Goal: Task Accomplishment & Management: Use online tool/utility

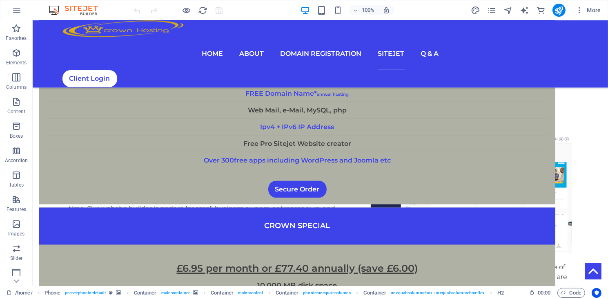
scroll to position [1721, 0]
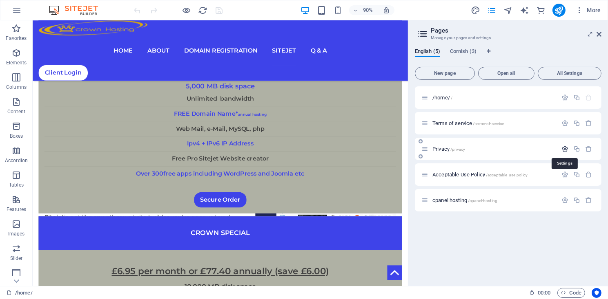
click at [562, 148] on icon "button" at bounding box center [564, 149] width 7 height 7
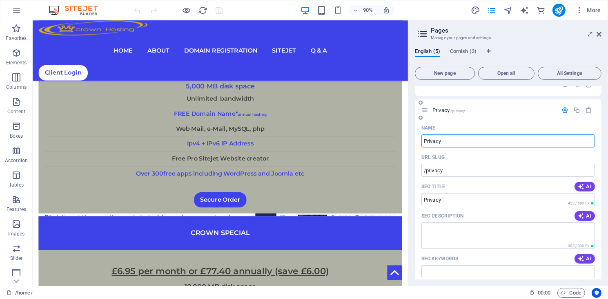
scroll to position [0, 0]
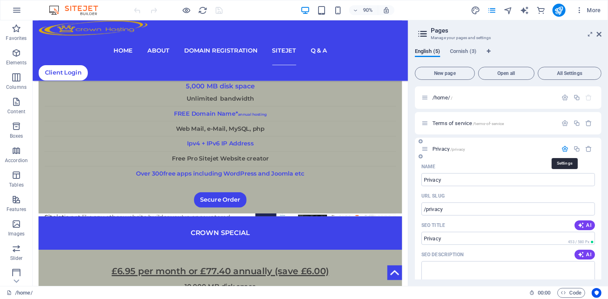
click at [563, 151] on icon "button" at bounding box center [564, 149] width 7 height 7
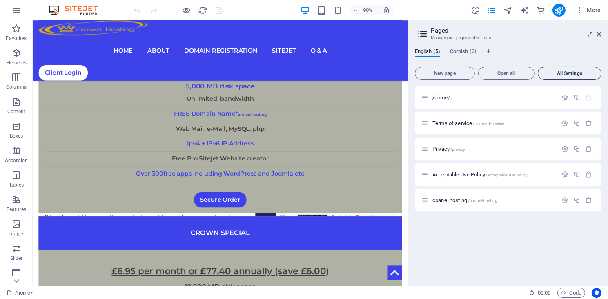
click at [565, 75] on span "All Settings" at bounding box center [569, 73] width 56 height 5
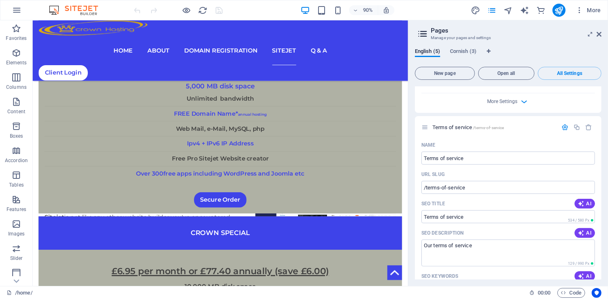
scroll to position [266, 0]
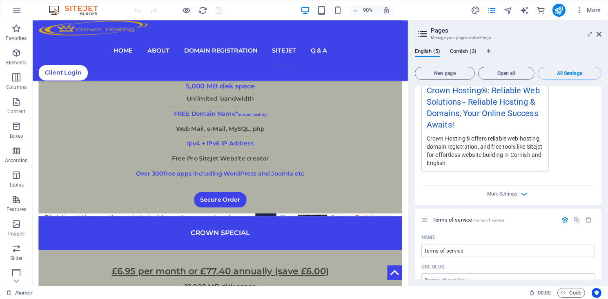
click at [463, 51] on span "Cornish (3)" at bounding box center [463, 52] width 27 height 11
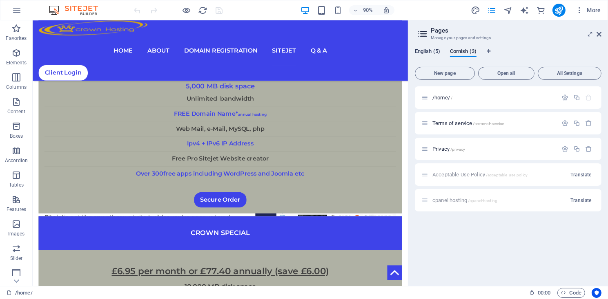
click at [426, 53] on span "English (5)" at bounding box center [427, 52] width 25 height 11
click at [444, 236] on div "/home/ / Terms of service /terms-of-service Privacy /privacy Acceptable Use Pol…" at bounding box center [508, 182] width 186 height 193
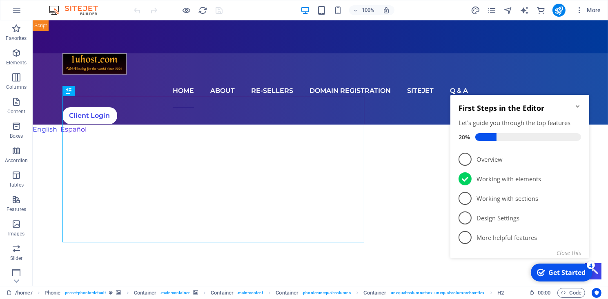
click at [579, 107] on icon "Minimize checklist" at bounding box center [577, 106] width 7 height 7
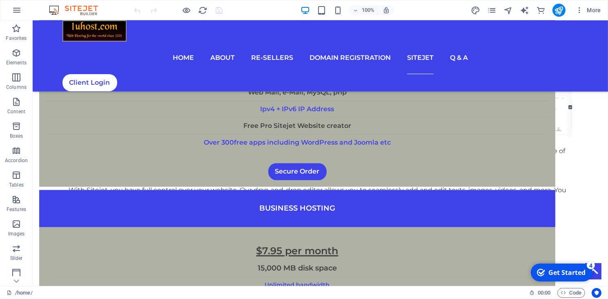
scroll to position [2144, 0]
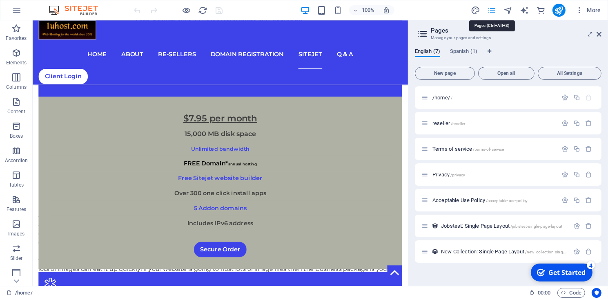
scroll to position [2422, 0]
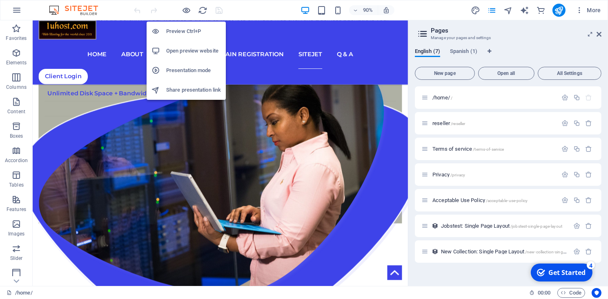
click at [187, 53] on h6 "Open preview website" at bounding box center [193, 51] width 55 height 10
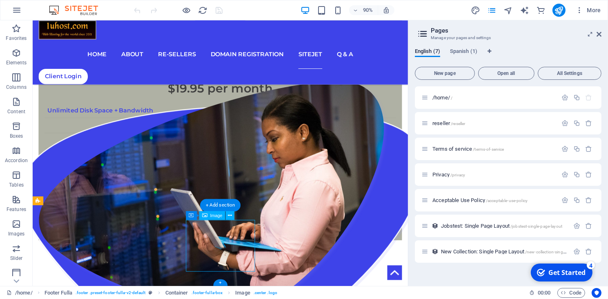
scroll to position [2244, 0]
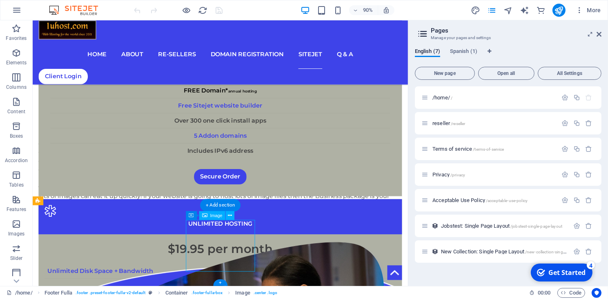
select select "px"
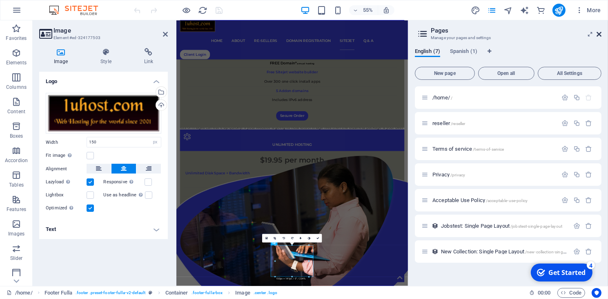
click at [598, 34] on icon at bounding box center [598, 34] width 5 height 7
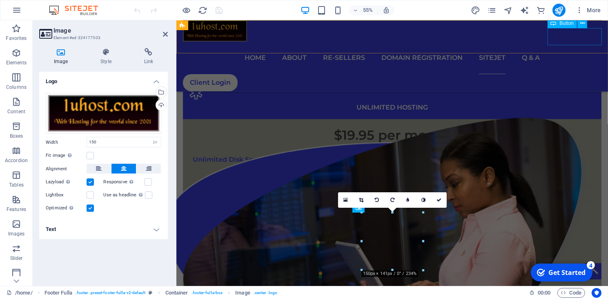
scroll to position [2361, 0]
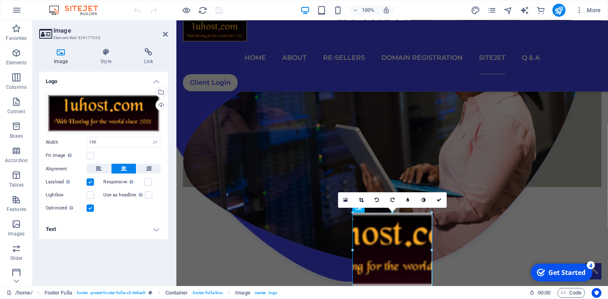
drag, startPoint x: 424, startPoint y: 243, endPoint x: 213, endPoint y: 228, distance: 210.6
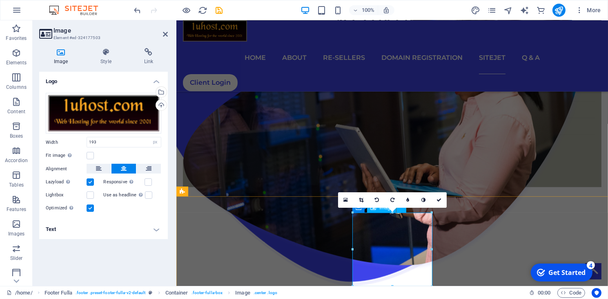
drag, startPoint x: 394, startPoint y: 283, endPoint x: 395, endPoint y: 273, distance: 10.7
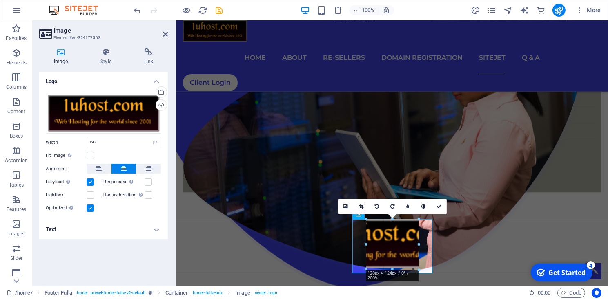
scroll to position [2348, 0]
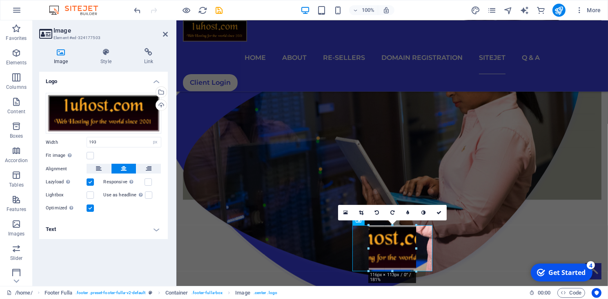
drag, startPoint x: 393, startPoint y: 288, endPoint x: 392, endPoint y: 258, distance: 30.6
click at [392, 288] on div "/home/ Footer Fulla . footer .preset-footer-fulla-v2-default Container . footer…" at bounding box center [265, 293] width 516 height 10
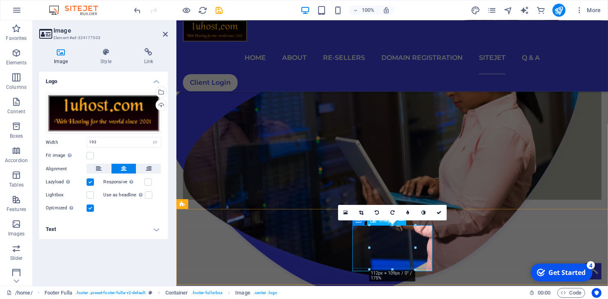
type input "112"
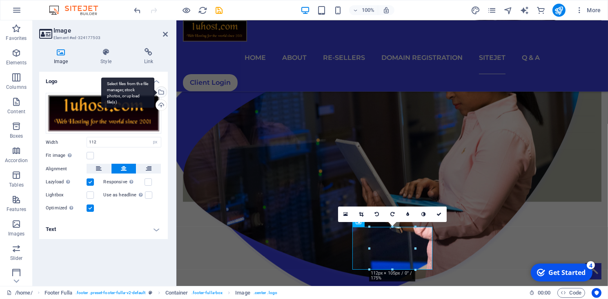
click at [162, 92] on div "Select files from the file manager, stock photos, or upload file(s)" at bounding box center [160, 93] width 12 height 12
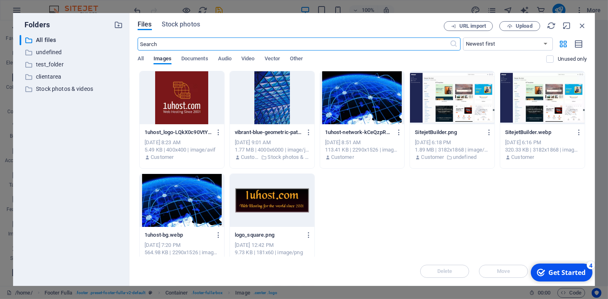
scroll to position [2229, 0]
click at [279, 206] on div at bounding box center [272, 200] width 84 height 53
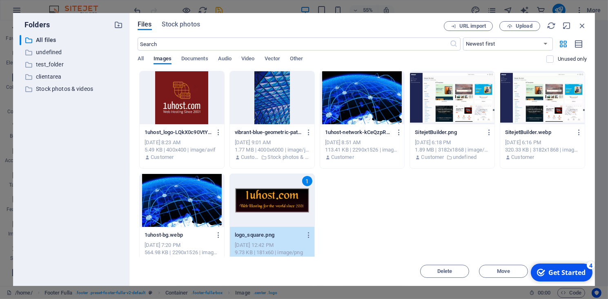
click at [279, 206] on div "1" at bounding box center [272, 200] width 84 height 53
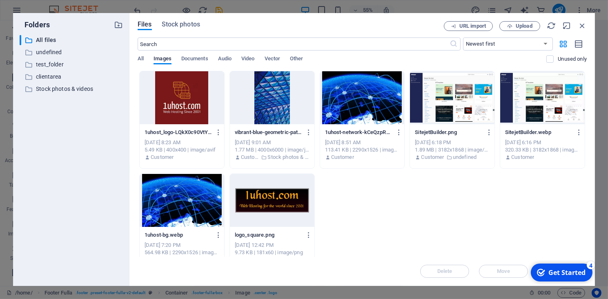
click at [279, 206] on div at bounding box center [272, 200] width 84 height 53
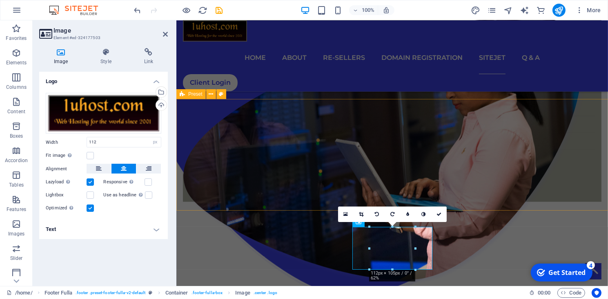
scroll to position [2318, 0]
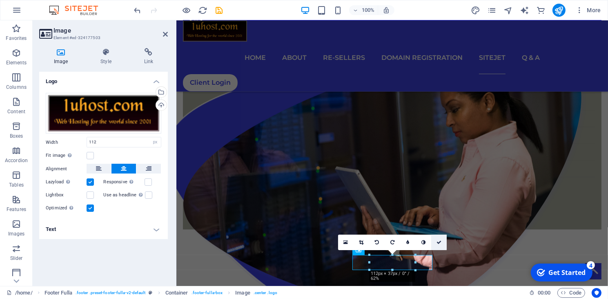
click at [440, 244] on icon at bounding box center [438, 242] width 5 height 5
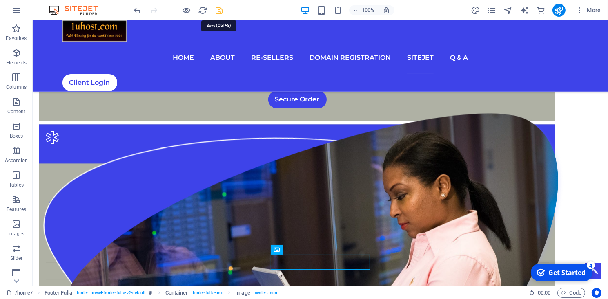
click at [219, 213] on icon "save" at bounding box center [264, 217] width 95 height 8
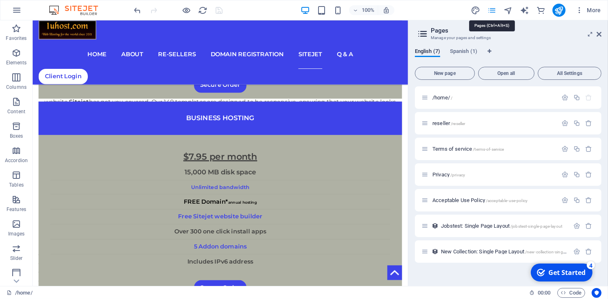
scroll to position [2380, 0]
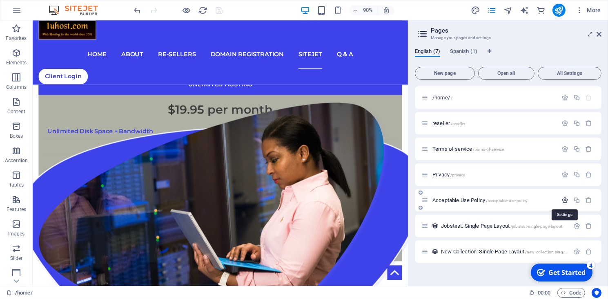
click at [566, 202] on icon "button" at bounding box center [564, 200] width 7 height 7
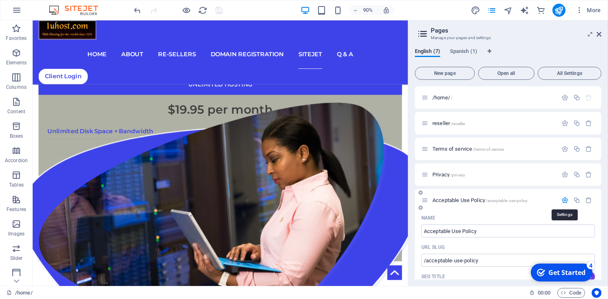
click at [566, 202] on icon "button" at bounding box center [564, 200] width 7 height 7
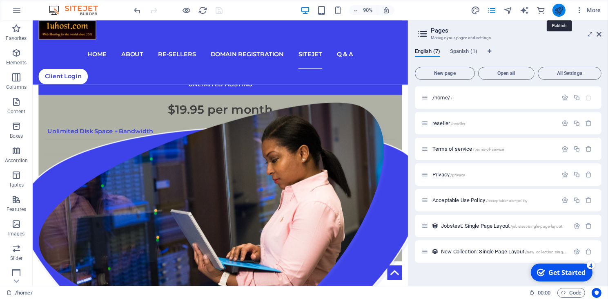
click at [554, 13] on icon "publish" at bounding box center [558, 10] width 9 height 9
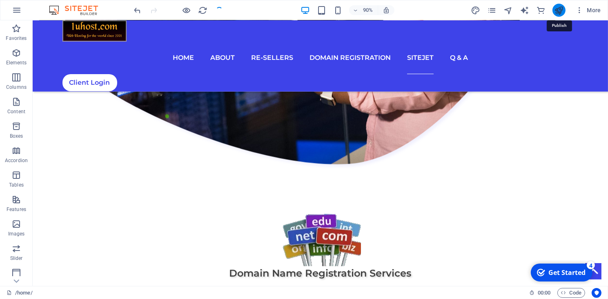
scroll to position [2081, 0]
